Goal: Find specific fact: Find specific fact

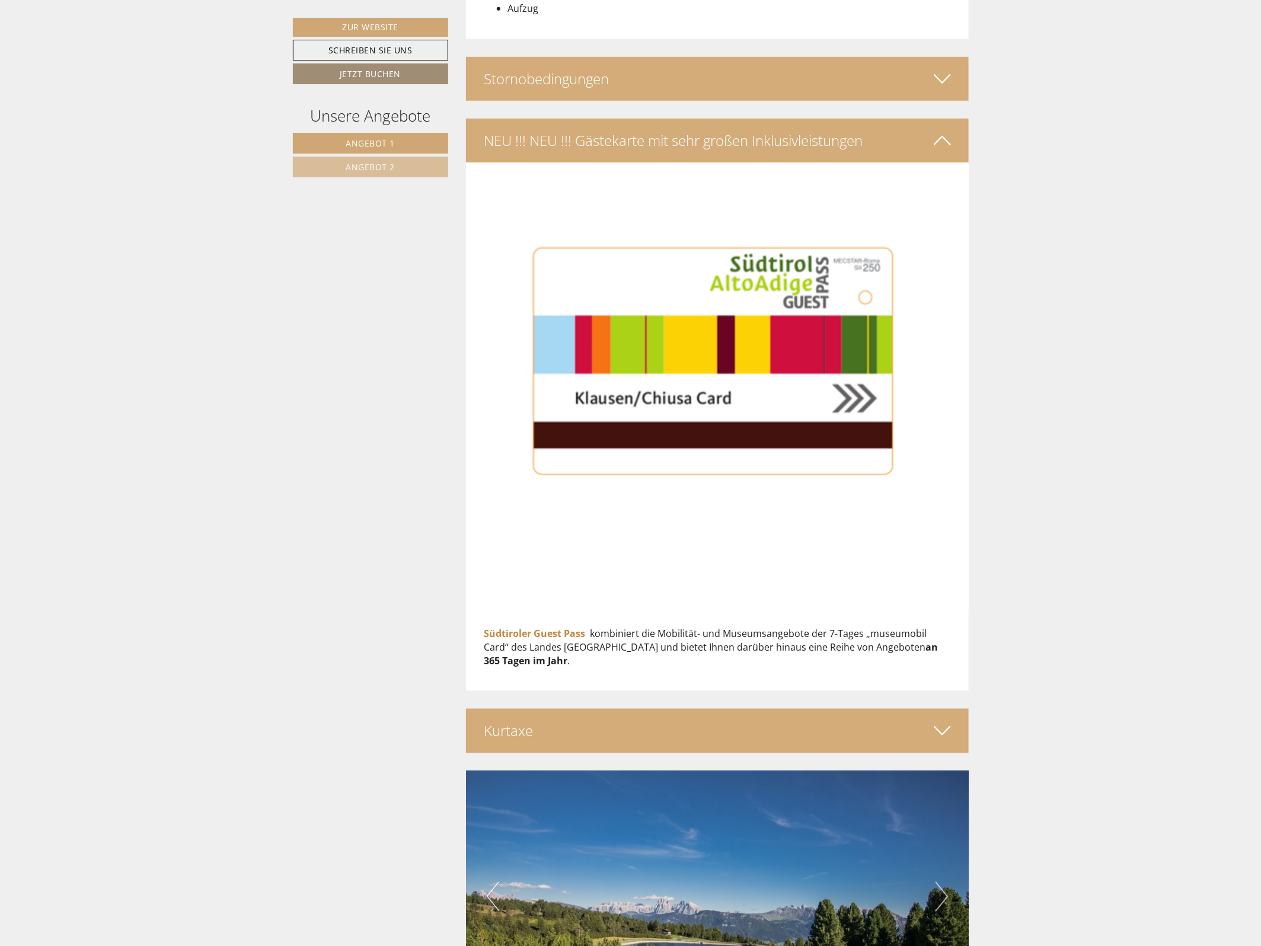
scroll to position [3039, 0]
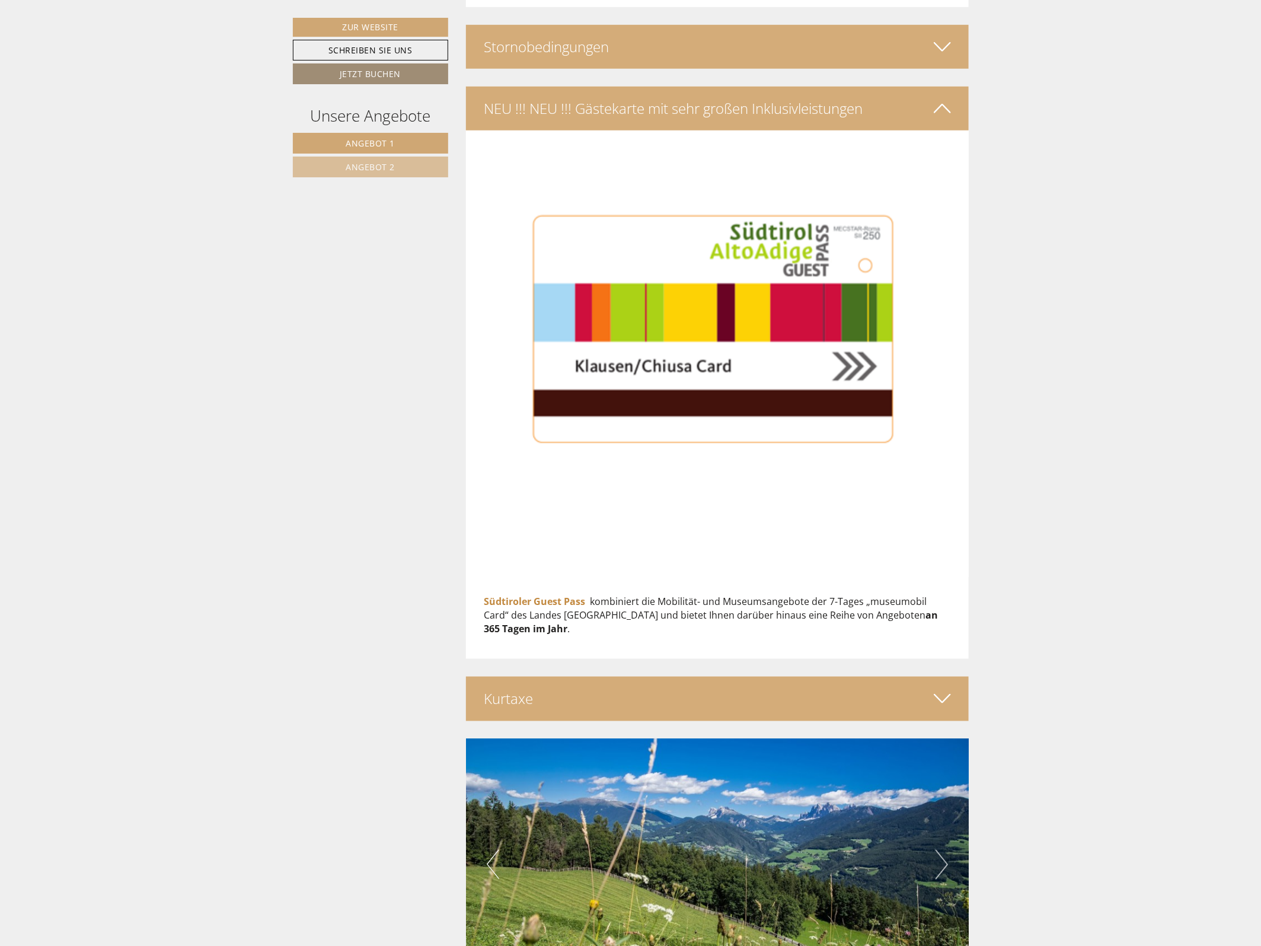
click at [775, 678] on div "Kurtaxe" at bounding box center [717, 699] width 503 height 44
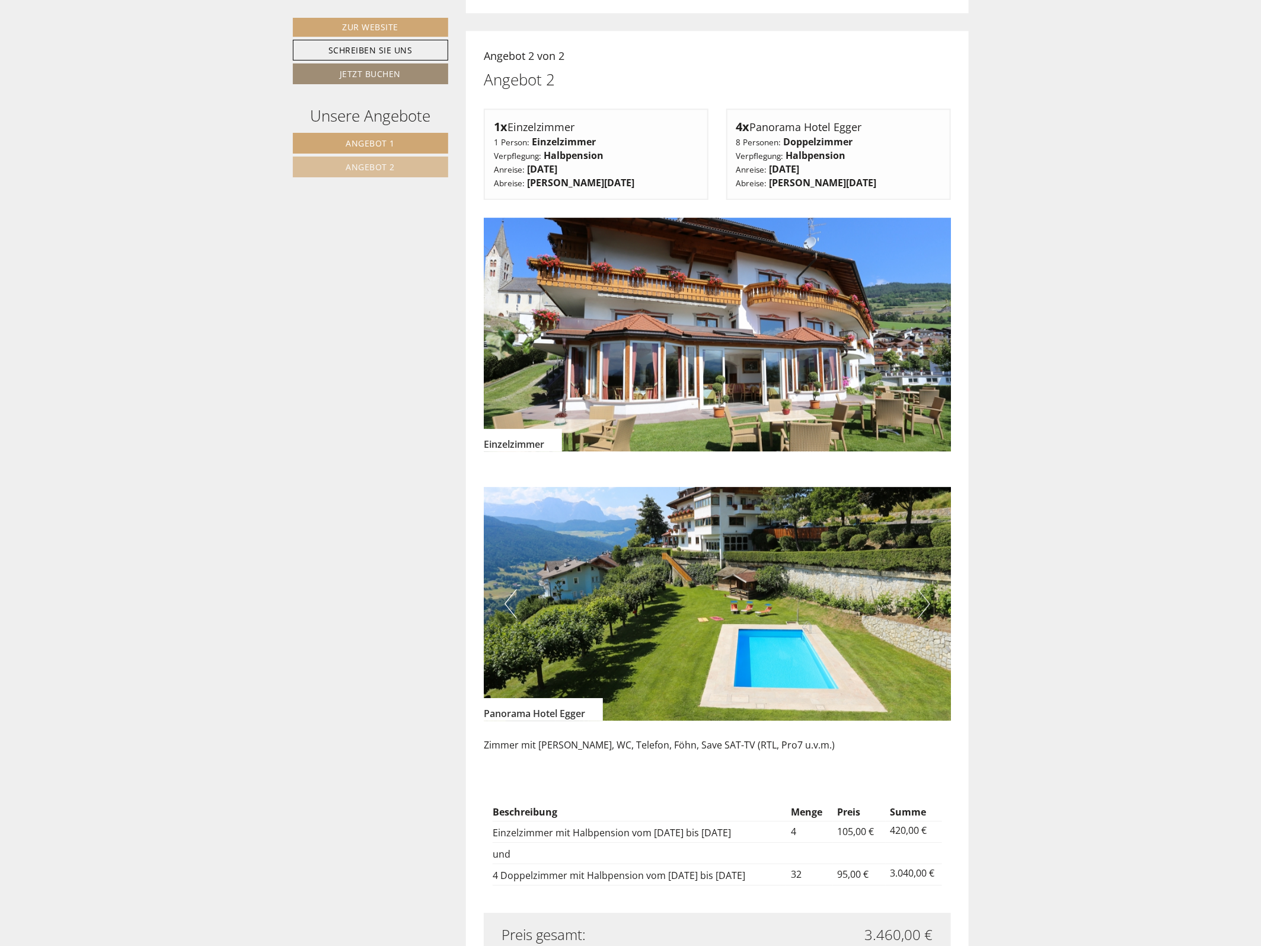
scroll to position [1927, 0]
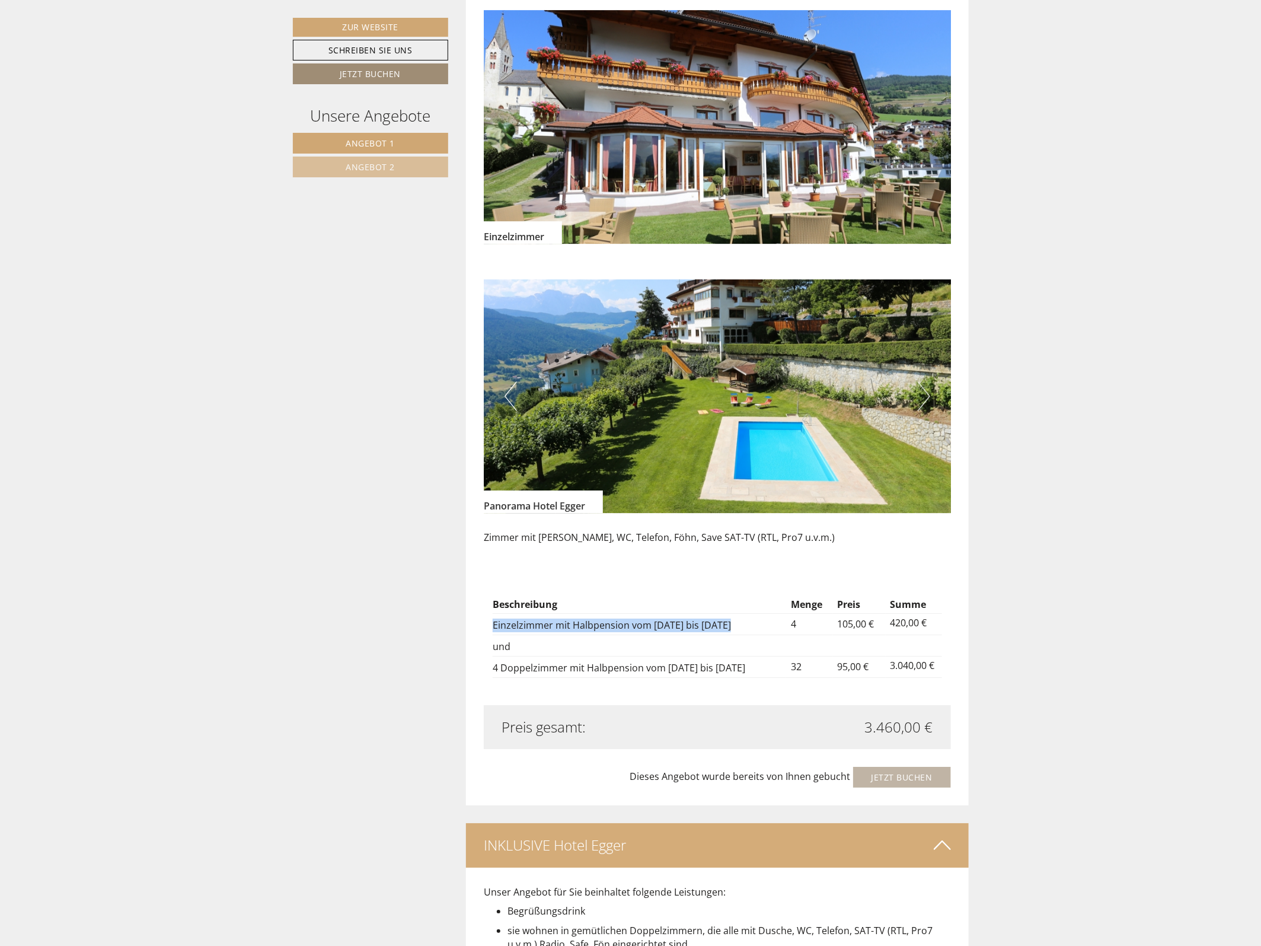
drag, startPoint x: 493, startPoint y: 622, endPoint x: 728, endPoint y: 627, distance: 234.9
click at [728, 627] on td "Einzelzimmer mit Halbpension vom [DATE] bis [DATE]" at bounding box center [640, 624] width 294 height 21
drag, startPoint x: 728, startPoint y: 627, endPoint x: 695, endPoint y: 623, distance: 33.5
copy td "Einzelzimmer mit Halbpension vom [DATE] bis [DATE]"
drag, startPoint x: 493, startPoint y: 667, endPoint x: 735, endPoint y: 668, distance: 242.6
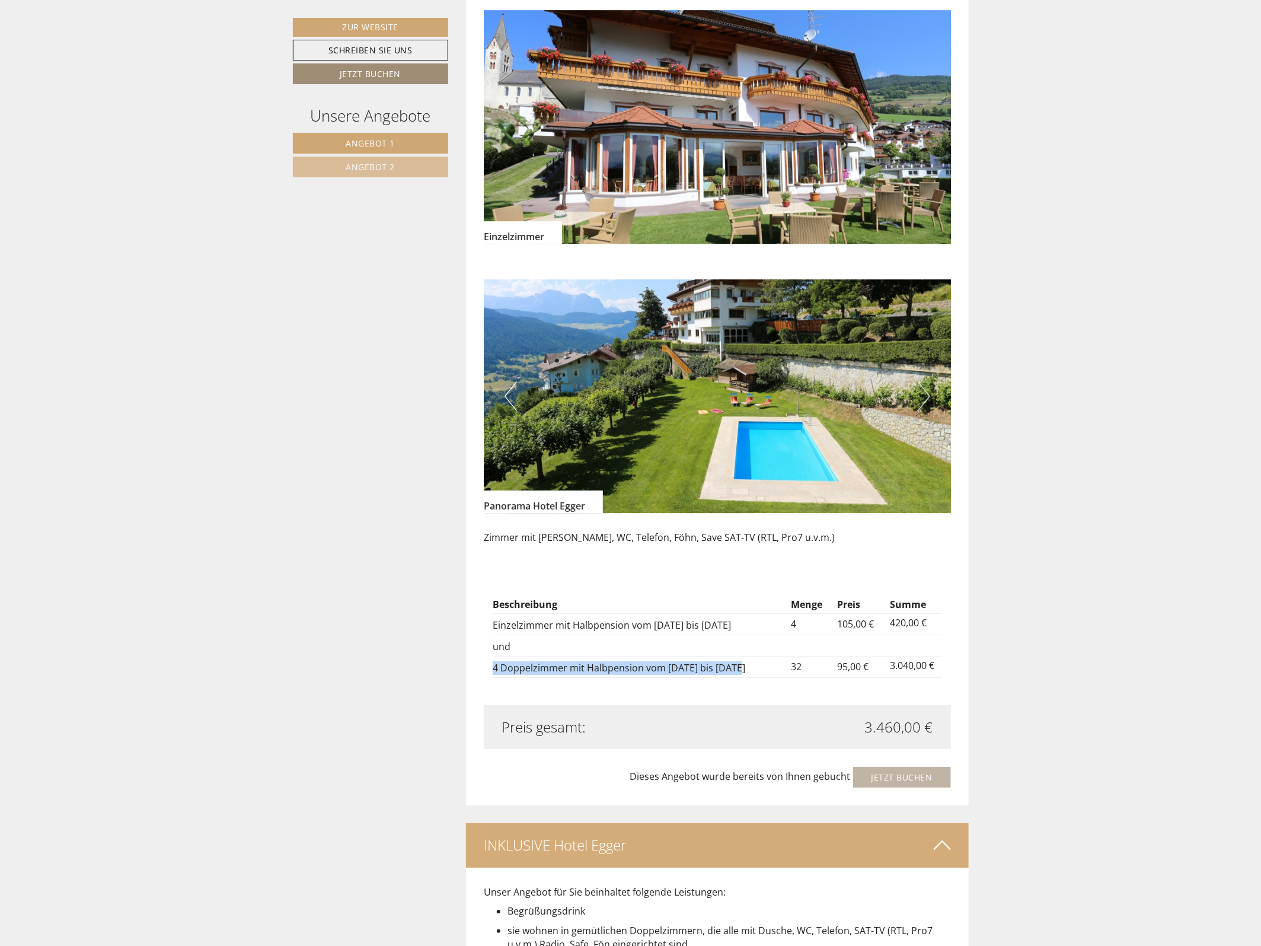
click at [735, 668] on td "4 Doppelzimmer mit Halbpension vom [DATE] bis [DATE]" at bounding box center [640, 667] width 294 height 21
drag, startPoint x: 735, startPoint y: 668, endPoint x: 715, endPoint y: 669, distance: 20.2
copy td "4 Doppelzimmer mit Halbpension vom 22.09. bis 26.09"
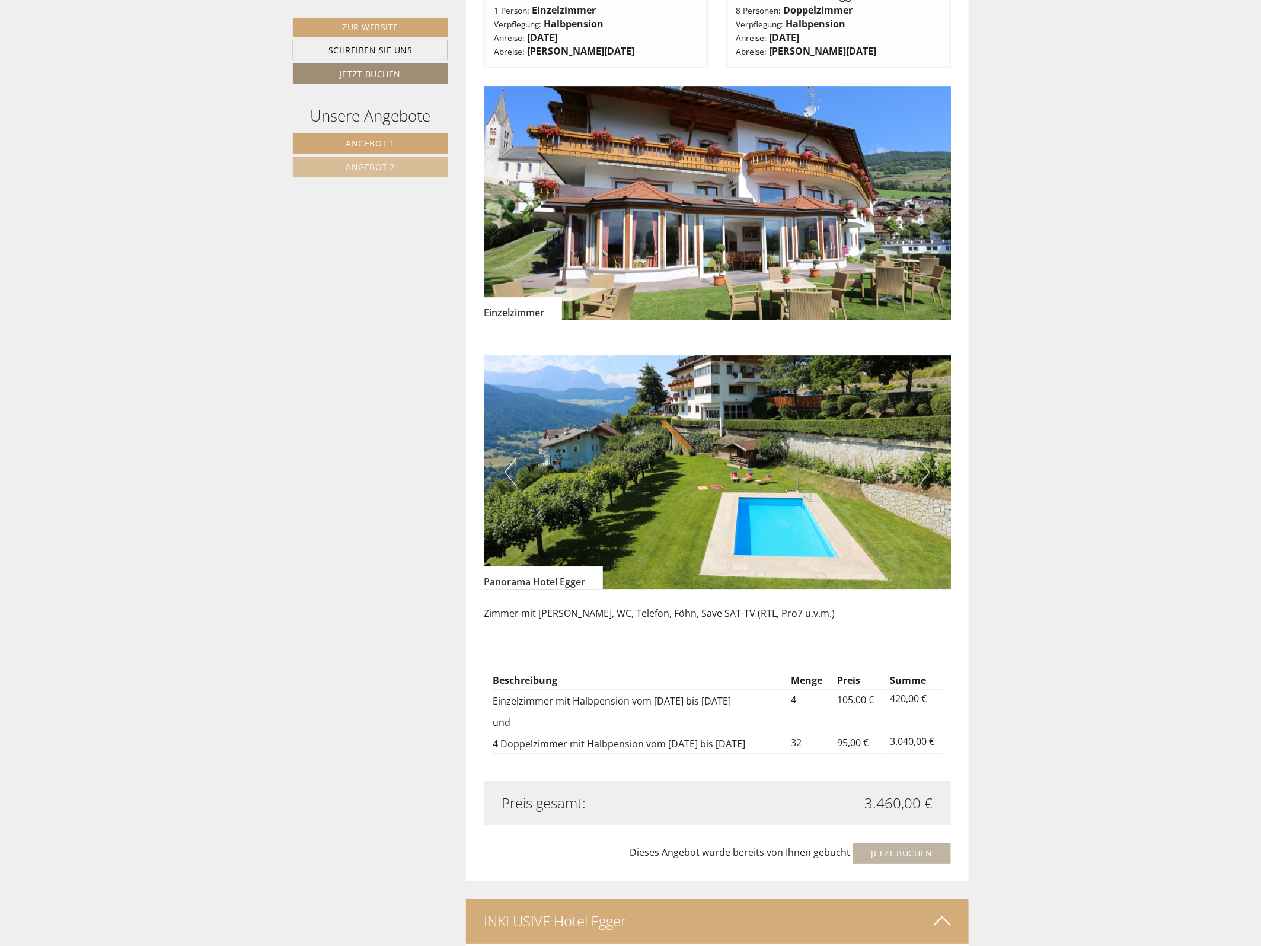
scroll to position [1853, 0]
